Goal: Task Accomplishment & Management: Manage account settings

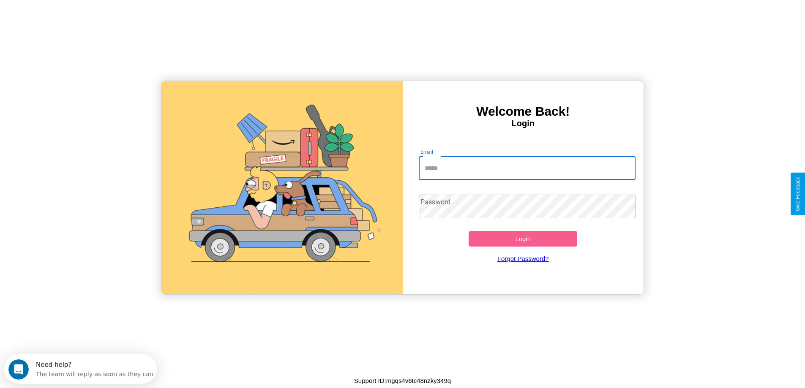
click at [527, 168] on input "Email" at bounding box center [527, 168] width 217 height 24
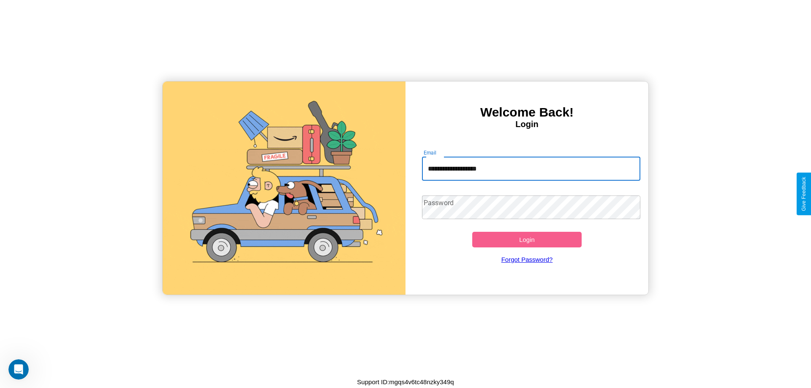
type input "**********"
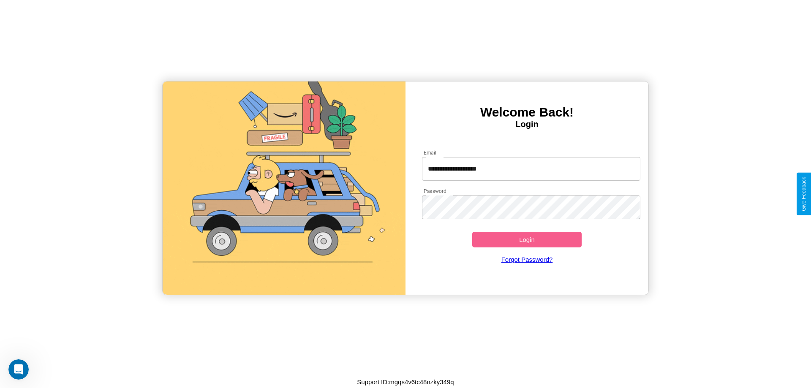
click at [527, 240] on button "Login" at bounding box center [526, 240] width 109 height 16
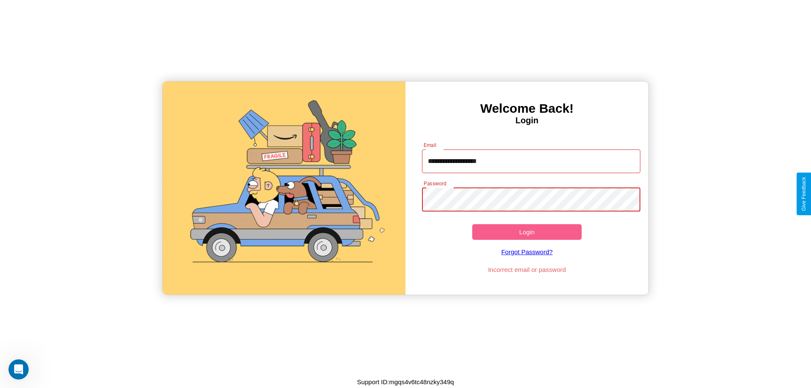
click at [527, 232] on button "Login" at bounding box center [526, 232] width 109 height 16
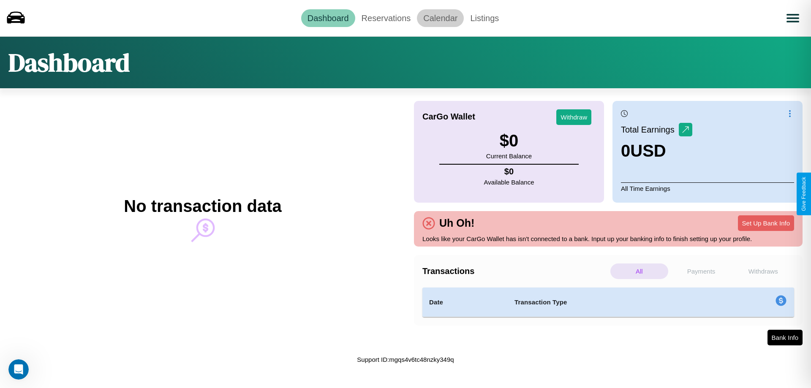
click at [440, 18] on link "Calendar" at bounding box center [440, 18] width 47 height 18
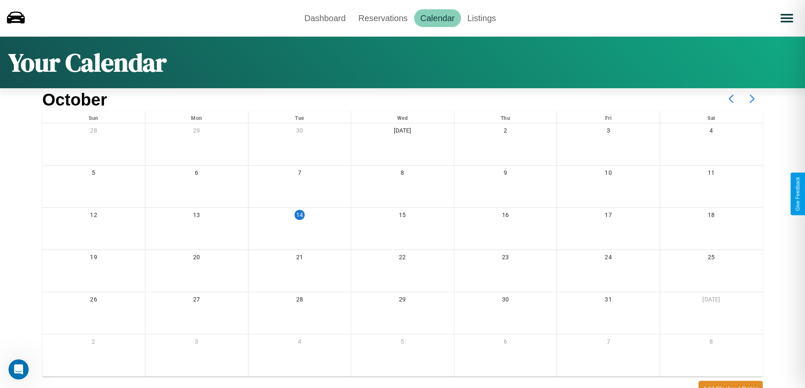
click at [752, 99] on icon at bounding box center [751, 98] width 21 height 21
click at [383, 18] on link "Reservations" at bounding box center [383, 18] width 62 height 18
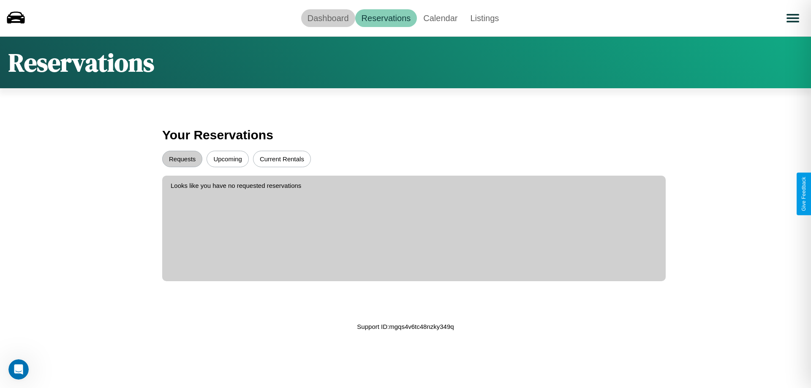
click at [328, 18] on link "Dashboard" at bounding box center [328, 18] width 54 height 18
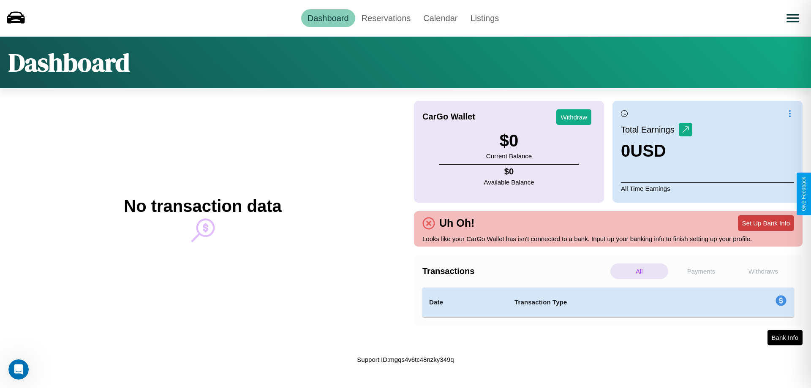
click at [766, 223] on button "Set Up Bank Info" at bounding box center [766, 223] width 56 height 16
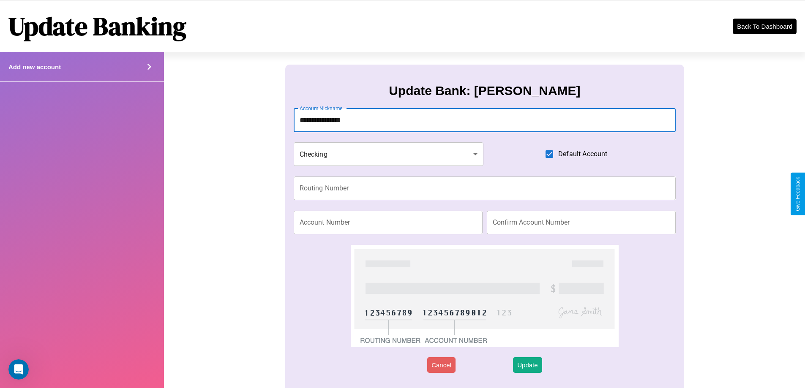
type input "**********"
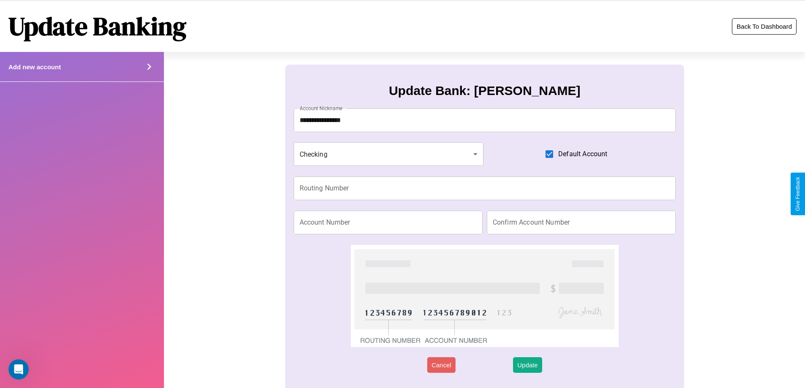
click at [764, 26] on button "Back To Dashboard" at bounding box center [764, 26] width 65 height 16
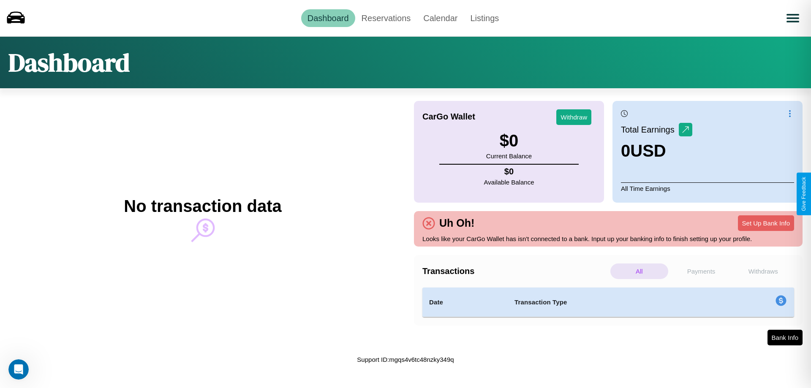
click at [763, 271] on p "Withdraws" at bounding box center [763, 272] width 58 height 16
click at [701, 271] on p "Payments" at bounding box center [702, 272] width 58 height 16
